Goal: Check status

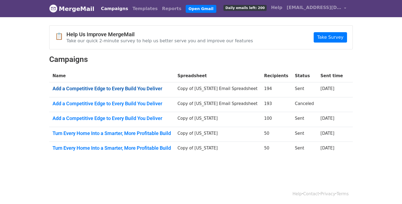
click at [143, 88] on link "Add a Competitive Edge to Every Build You Deliver" at bounding box center [111, 89] width 118 height 6
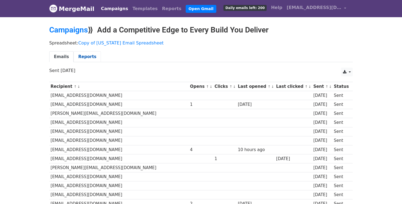
click at [85, 56] on link "Reports" at bounding box center [86, 56] width 27 height 11
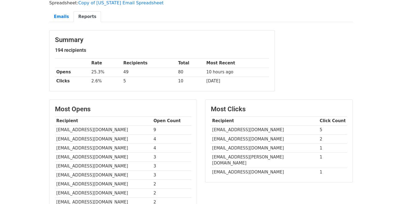
scroll to position [39, 0]
